Goal: Complete application form: Complete application form

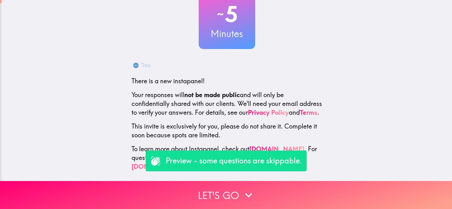
scroll to position [47, 0]
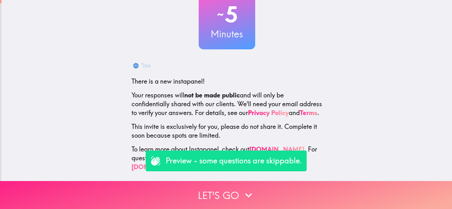
click at [219, 194] on button "Let's go" at bounding box center [226, 195] width 452 height 28
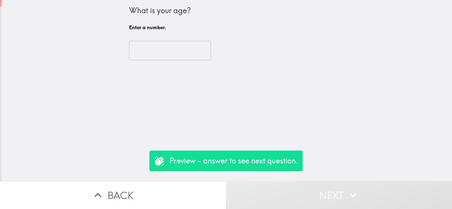
click at [191, 59] on input "number" at bounding box center [170, 50] width 82 height 19
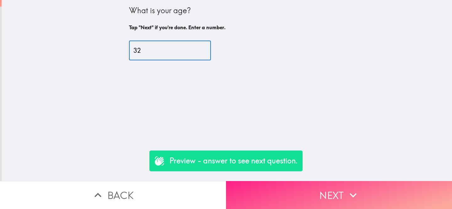
type input "32"
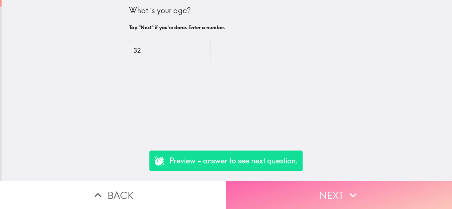
click at [287, 198] on button "Next" at bounding box center [339, 195] width 226 height 28
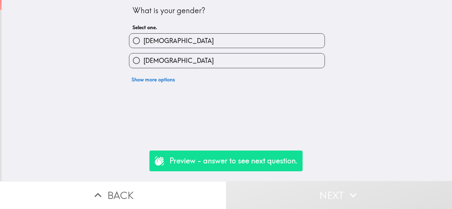
click at [144, 40] on span "[DEMOGRAPHIC_DATA]" at bounding box center [178, 40] width 70 height 9
click at [143, 40] on input "[DEMOGRAPHIC_DATA]" at bounding box center [136, 41] width 14 height 14
radio input "true"
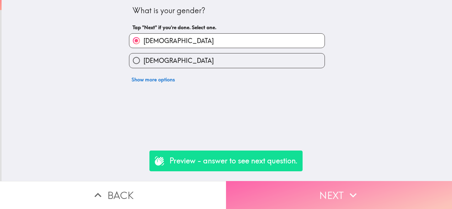
click at [286, 192] on button "Next" at bounding box center [339, 195] width 226 height 28
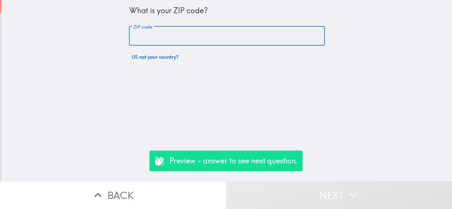
click at [150, 35] on input "ZIP code" at bounding box center [227, 35] width 196 height 19
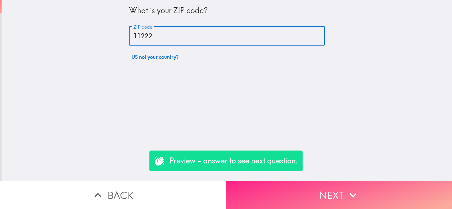
type input "11222"
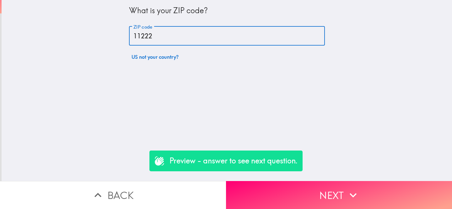
click at [303, 198] on button "Next" at bounding box center [339, 195] width 226 height 28
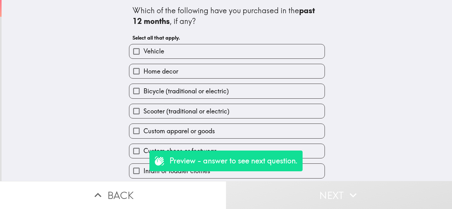
scroll to position [20, 0]
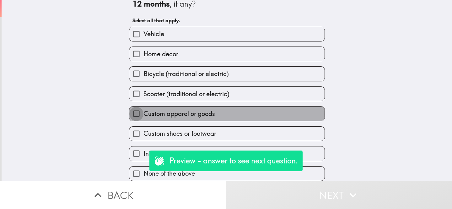
click at [134, 113] on input "Custom apparel or goods" at bounding box center [136, 113] width 14 height 14
checkbox input "true"
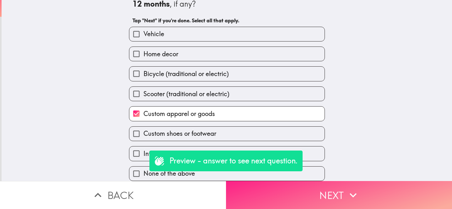
click at [261, 195] on button "Next" at bounding box center [339, 195] width 226 height 28
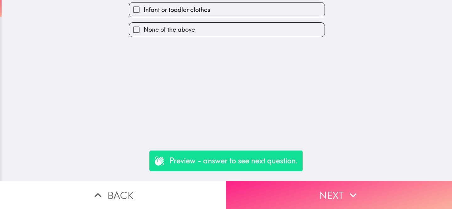
scroll to position [0, 0]
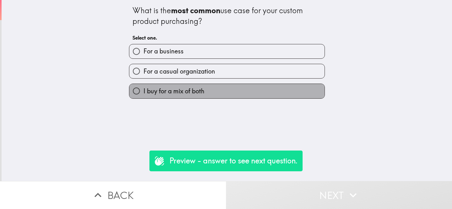
click at [143, 91] on span "I buy for a mix of both" at bounding box center [173, 91] width 61 height 9
click at [143, 91] on input "I buy for a mix of both" at bounding box center [136, 91] width 14 height 14
radio input "true"
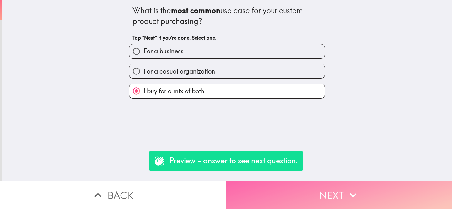
click at [298, 200] on button "Next" at bounding box center [339, 195] width 226 height 28
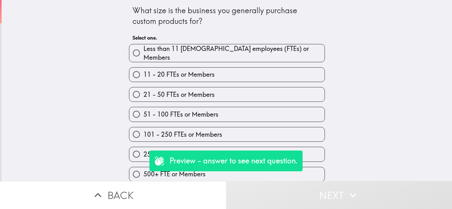
click at [212, 50] on span "Less than 11 [DEMOGRAPHIC_DATA] employees (FTEs) or Members" at bounding box center [233, 53] width 181 height 18
click at [143, 50] on input "Less than 11 [DEMOGRAPHIC_DATA] employees (FTEs) or Members" at bounding box center [136, 53] width 14 height 14
radio input "true"
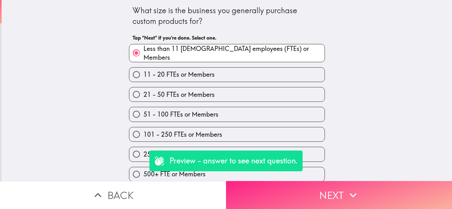
click at [287, 196] on button "Next" at bounding box center [339, 195] width 226 height 28
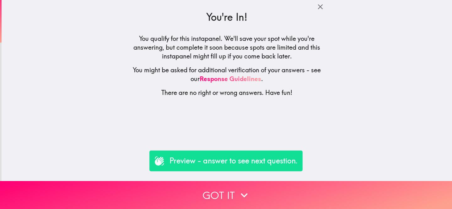
click at [229, 110] on div "You're In! You qualify for this instapanel. We'll save your spot while you're a…" at bounding box center [227, 90] width 451 height 181
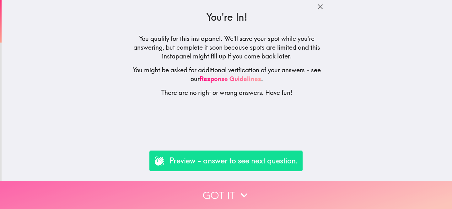
click at [221, 190] on button "Got it" at bounding box center [226, 195] width 452 height 28
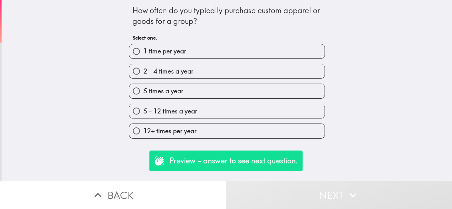
click at [104, 44] on div "How often do you typically purchase custom apparel or goods for a group? Select…" at bounding box center [227, 90] width 451 height 181
